Goal: Information Seeking & Learning: Learn about a topic

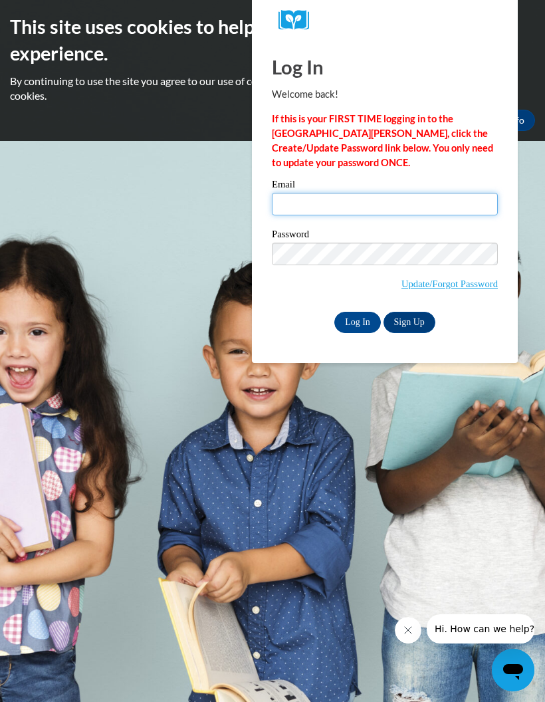
click at [362, 200] on input "Email" at bounding box center [385, 204] width 226 height 23
type input "tiffanym.simmons824@gmail.com"
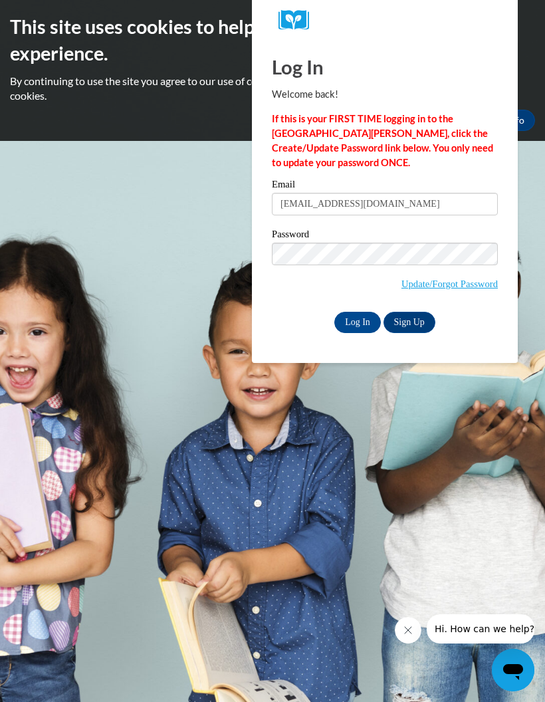
click at [360, 312] on input "Log In" at bounding box center [358, 322] width 47 height 21
click at [365, 328] on input "Log In" at bounding box center [358, 322] width 47 height 21
click at [362, 326] on input "Log In" at bounding box center [358, 322] width 47 height 21
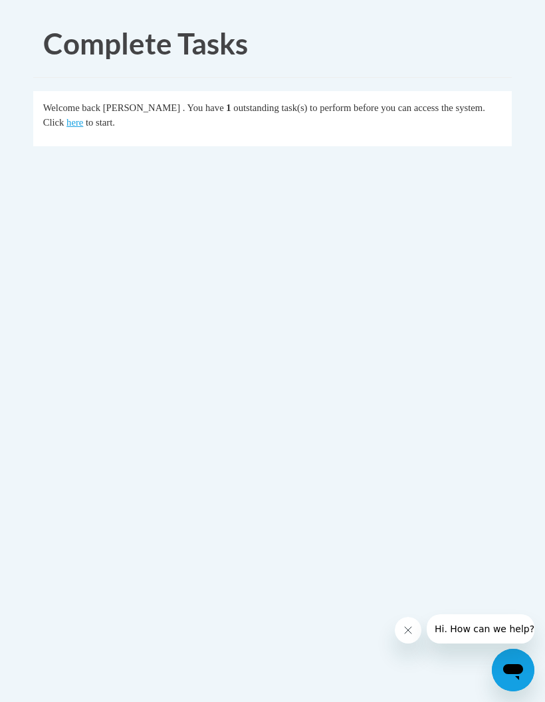
click at [67, 128] on link "here" at bounding box center [75, 122] width 17 height 11
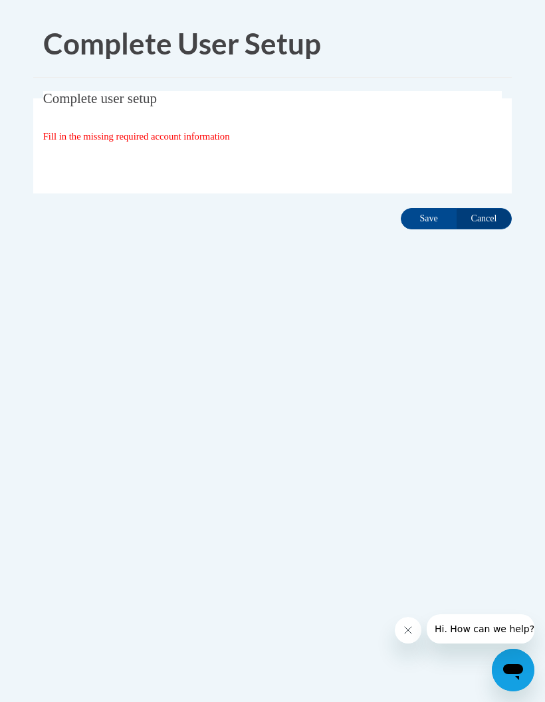
click at [428, 228] on input "Save" at bounding box center [429, 218] width 56 height 21
click at [430, 216] on input "Save" at bounding box center [429, 218] width 56 height 21
click at [428, 220] on input "Save" at bounding box center [429, 218] width 56 height 21
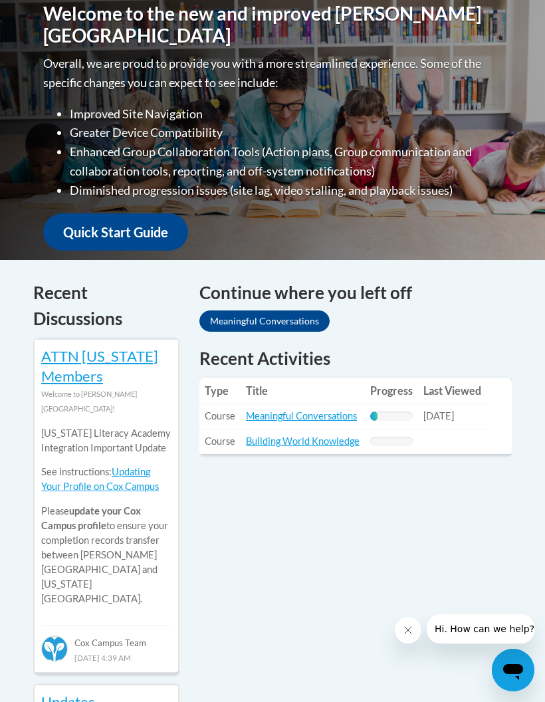
scroll to position [396, 0]
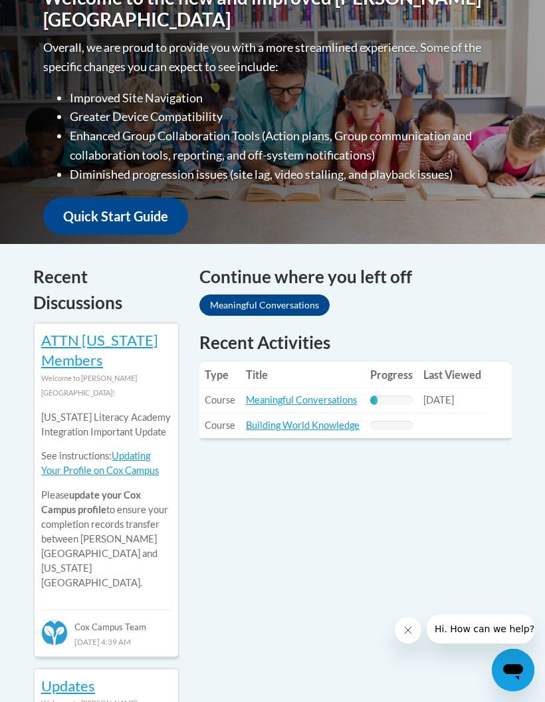
click at [343, 396] on link "Meaningful Conversations" at bounding box center [301, 399] width 111 height 11
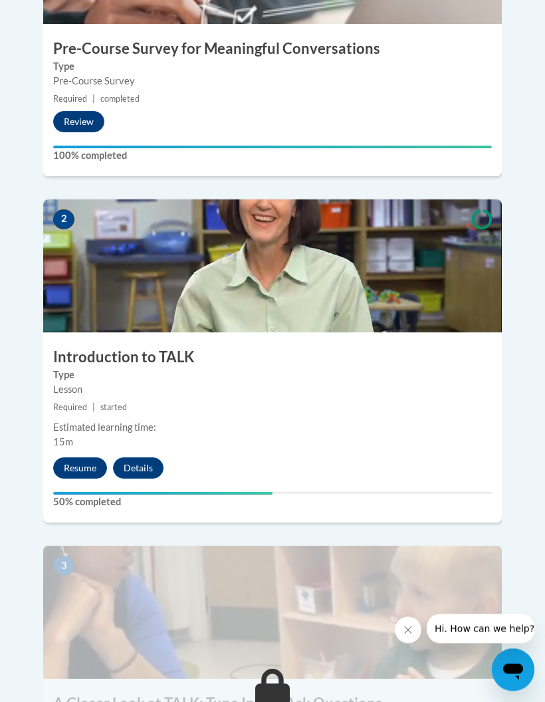
scroll to position [688, 0]
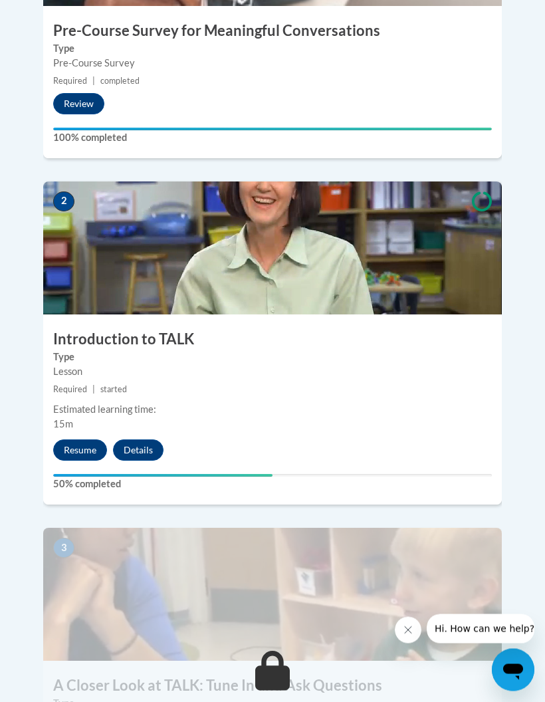
click at [92, 440] on button "Resume" at bounding box center [80, 450] width 54 height 21
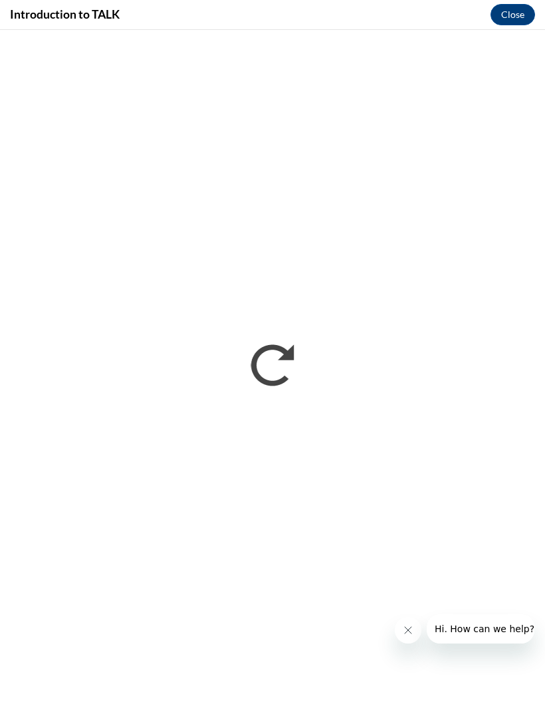
scroll to position [682, 0]
click at [410, 628] on icon "Close message from company" at bounding box center [408, 630] width 11 height 11
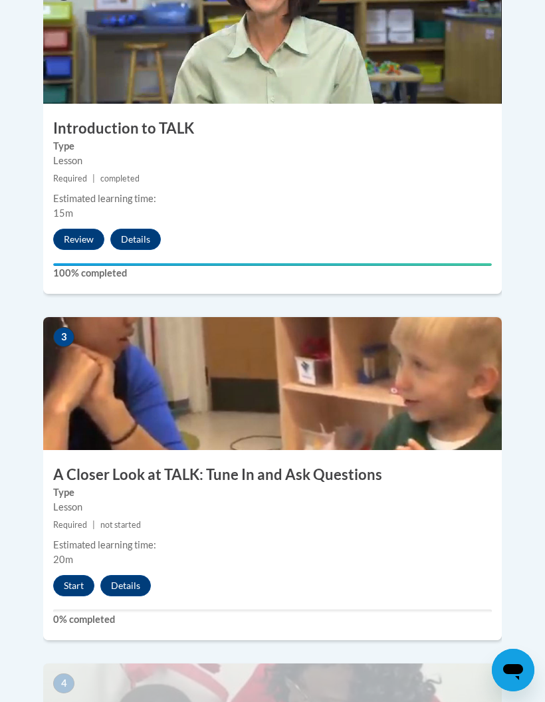
scroll to position [873, 0]
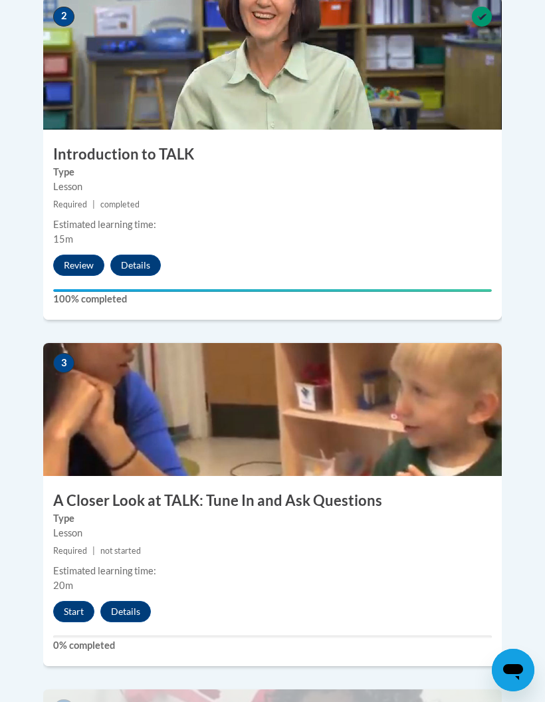
click at [88, 601] on button "Start" at bounding box center [73, 611] width 41 height 21
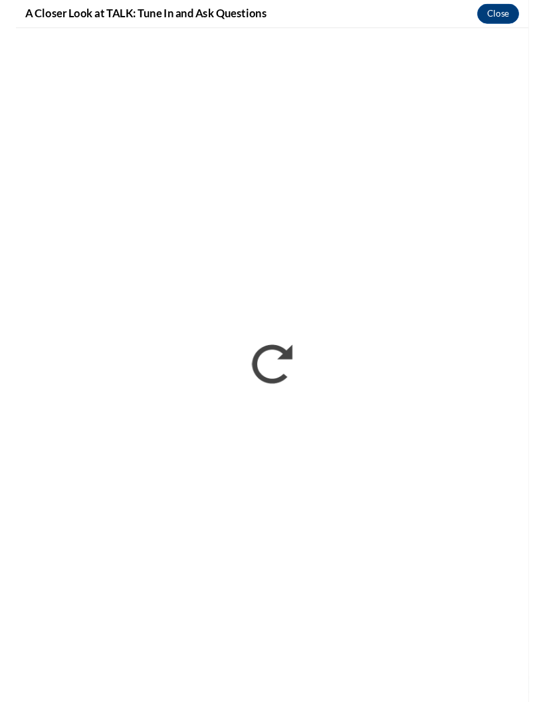
scroll to position [773, 0]
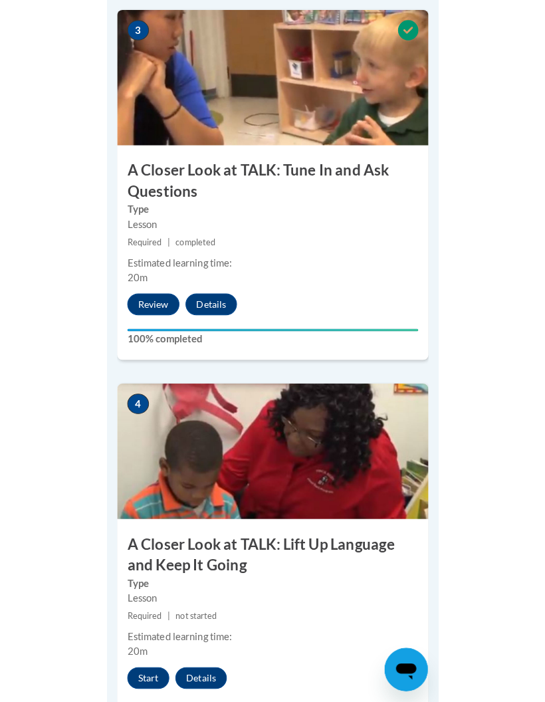
scroll to position [1181, 0]
